Goal: Communication & Community: Answer question/provide support

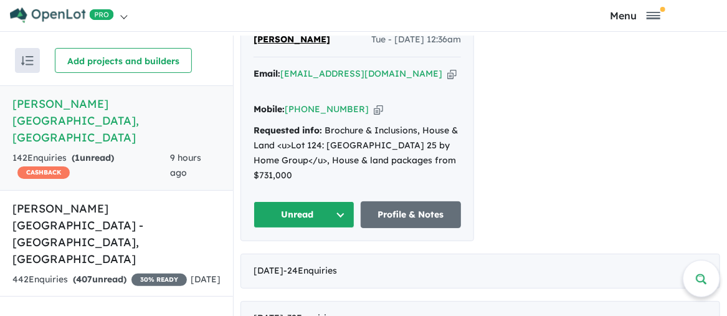
scroll to position [561, 0]
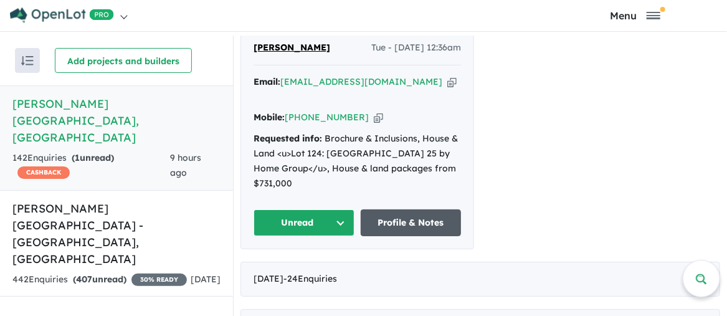
click at [402, 209] on link "Profile & Notes" at bounding box center [411, 222] width 101 height 27
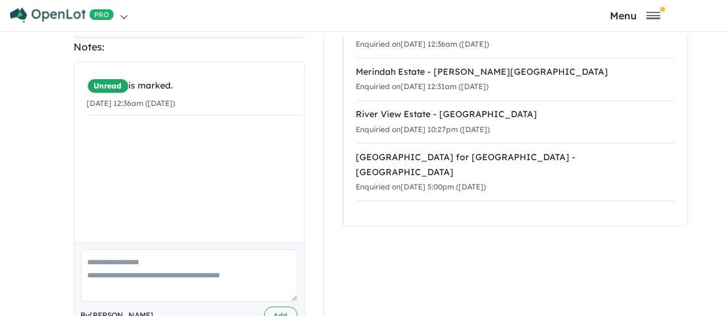
scroll to position [263, 0]
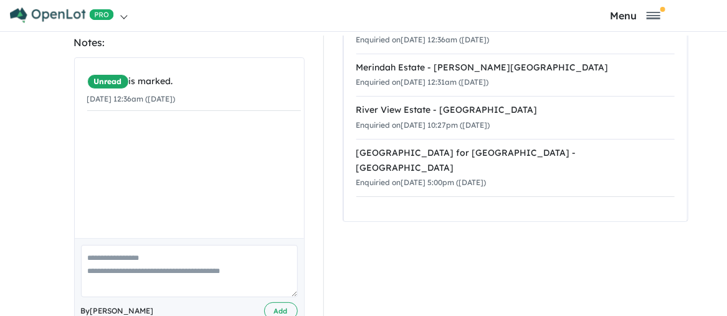
click at [88, 245] on textarea at bounding box center [189, 271] width 217 height 52
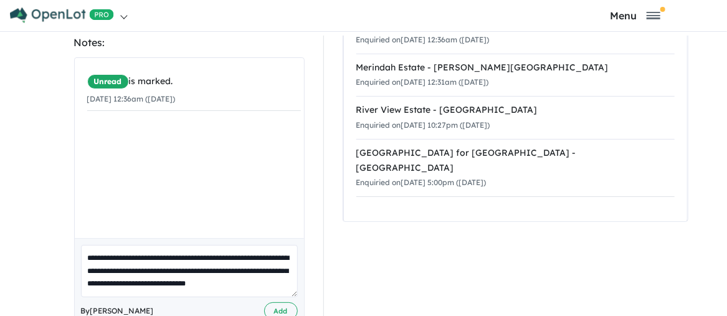
scroll to position [5, 0]
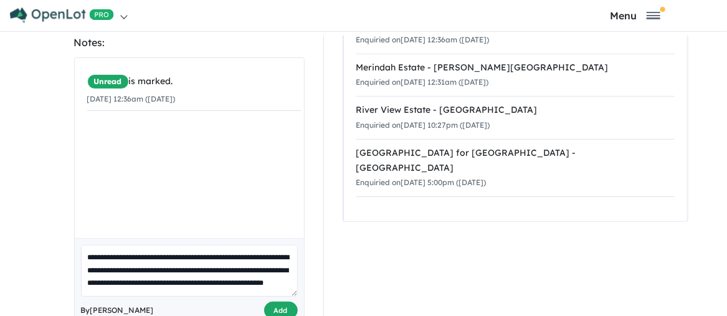
type textarea "**********"
click at [274, 302] on button "Add" at bounding box center [281, 311] width 34 height 18
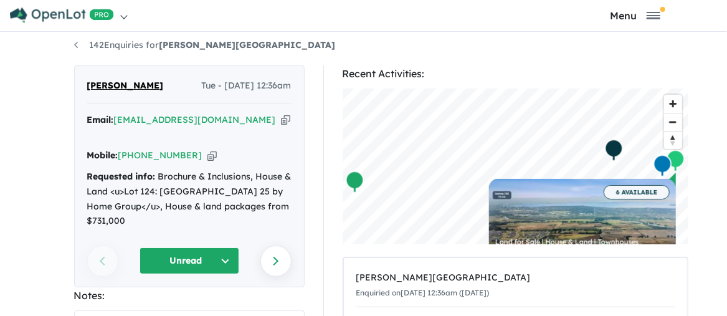
scroll to position [0, 0]
